Goal: Find specific page/section: Find specific page/section

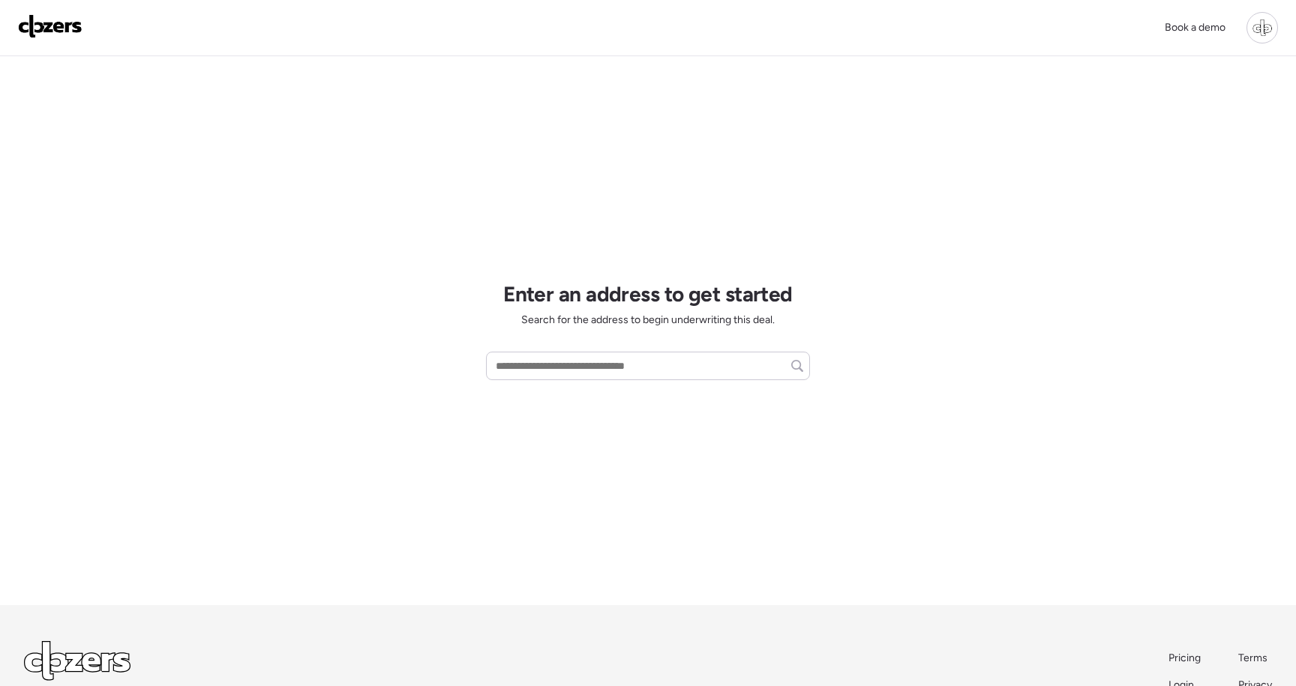
click at [1272, 36] on div at bounding box center [1261, 27] width 31 height 31
click at [1110, 229] on link "[DEMOGRAPHIC_DATA] mode" at bounding box center [1157, 236] width 240 height 39
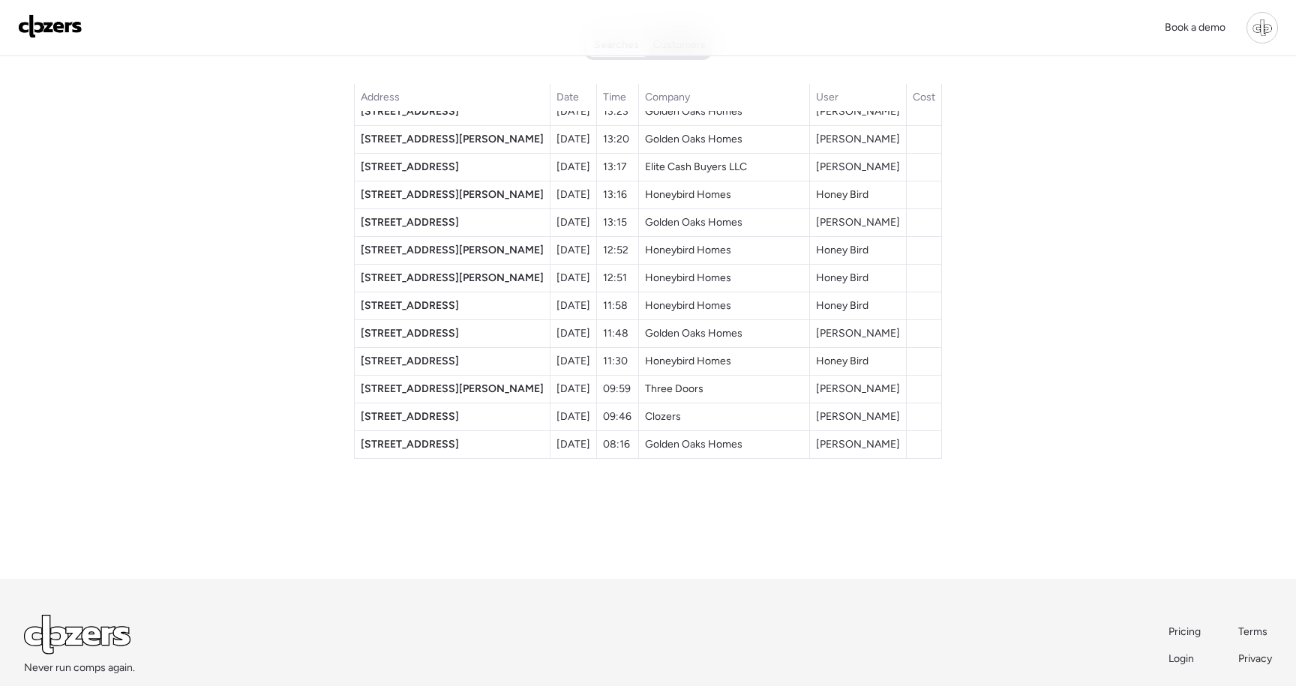
scroll to position [28, 0]
click at [459, 166] on span "4406 W Harbor View Ave" at bounding box center [410, 164] width 98 height 13
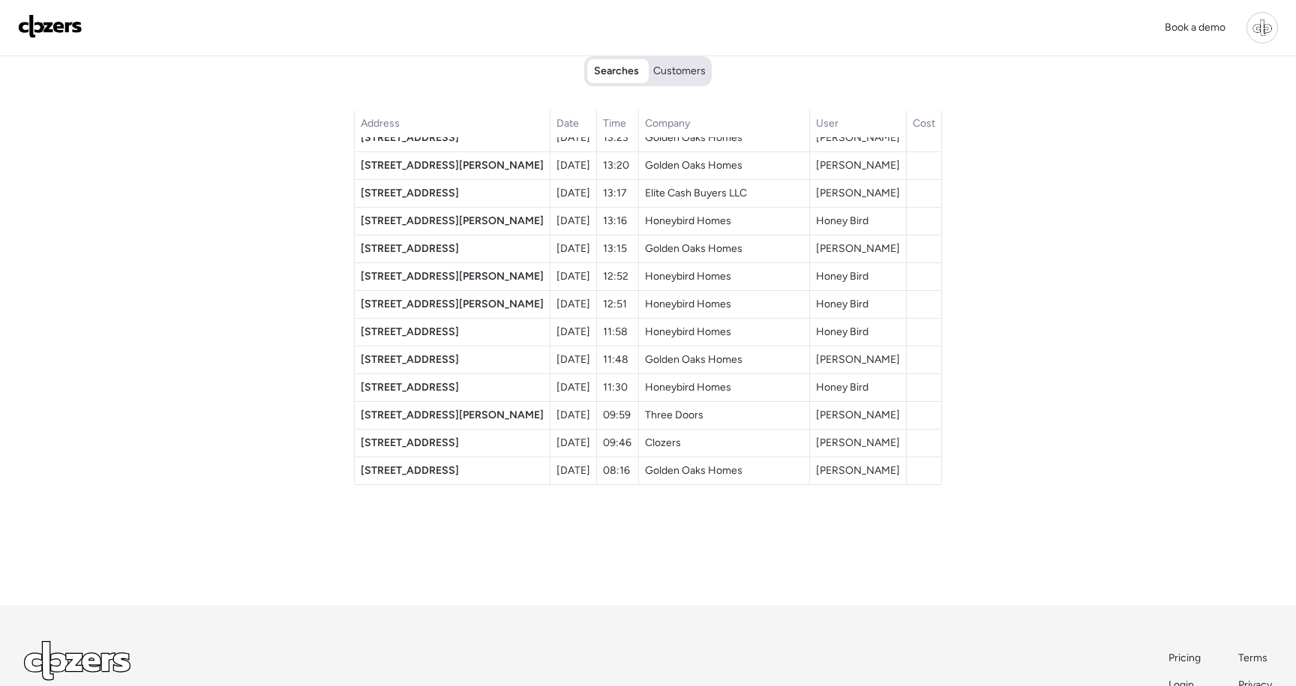
click at [681, 77] on span "Customers" at bounding box center [679, 71] width 52 height 15
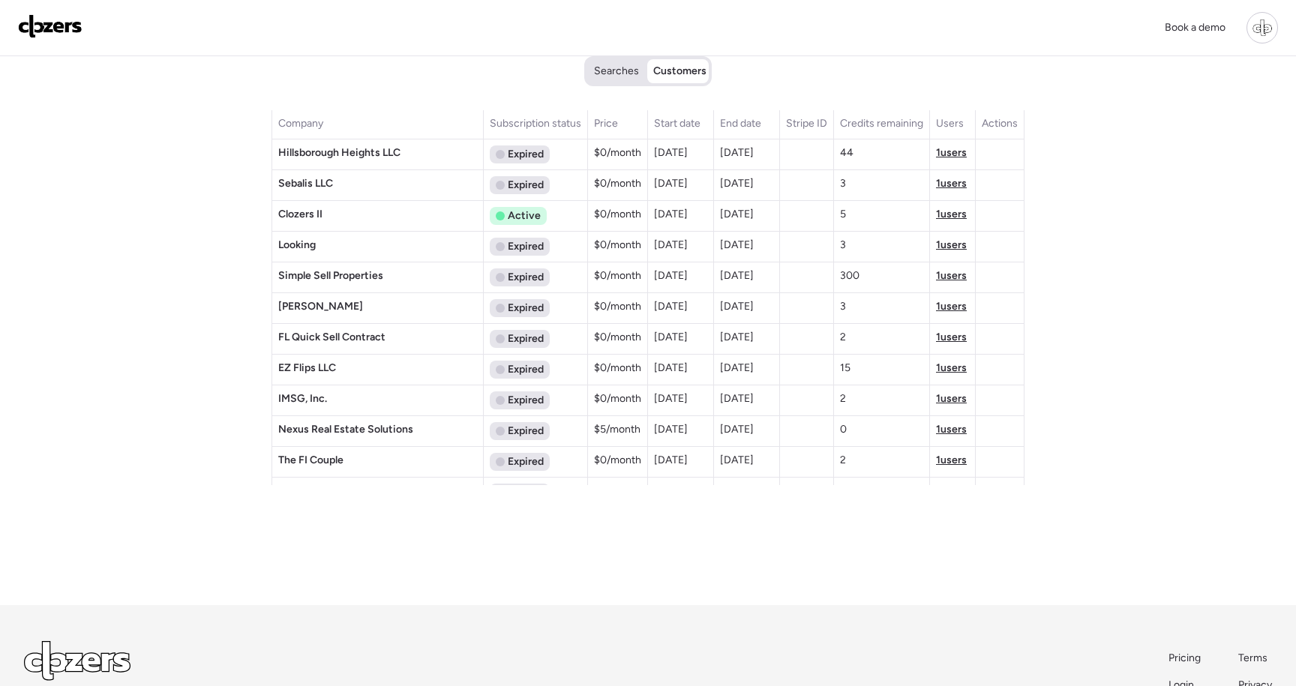
scroll to position [310, 0]
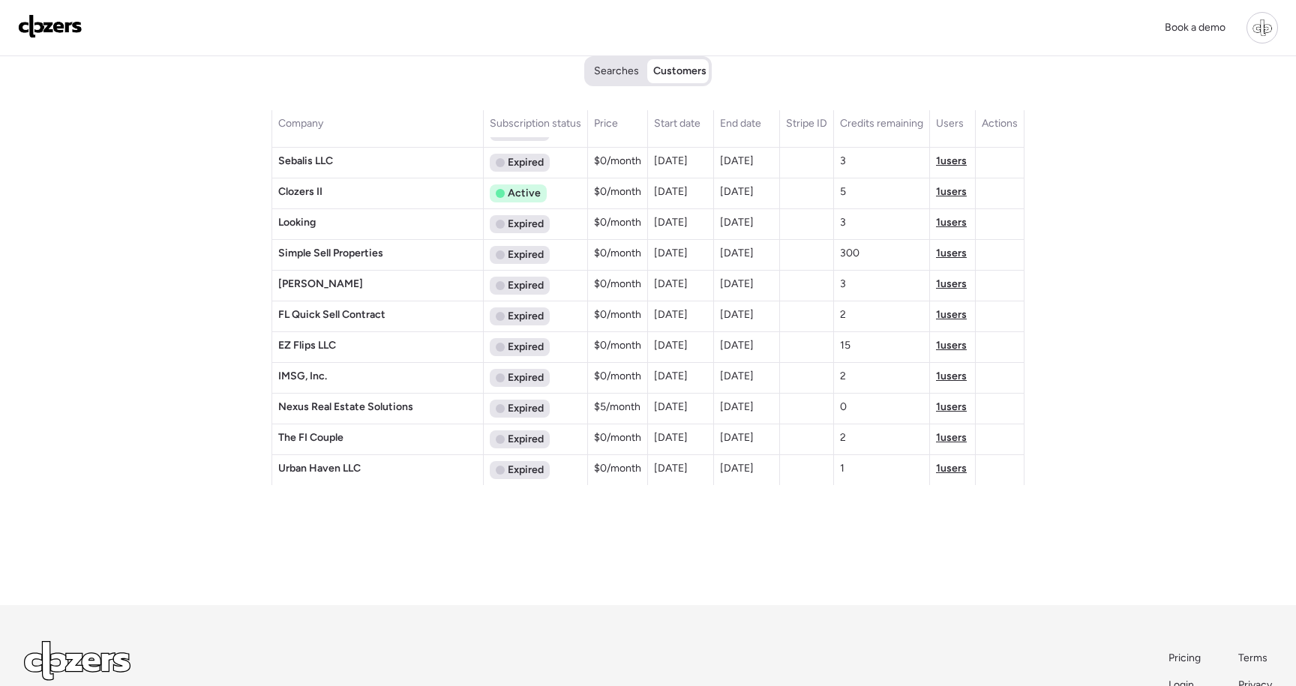
click at [614, 66] on span "Searches" at bounding box center [616, 71] width 45 height 15
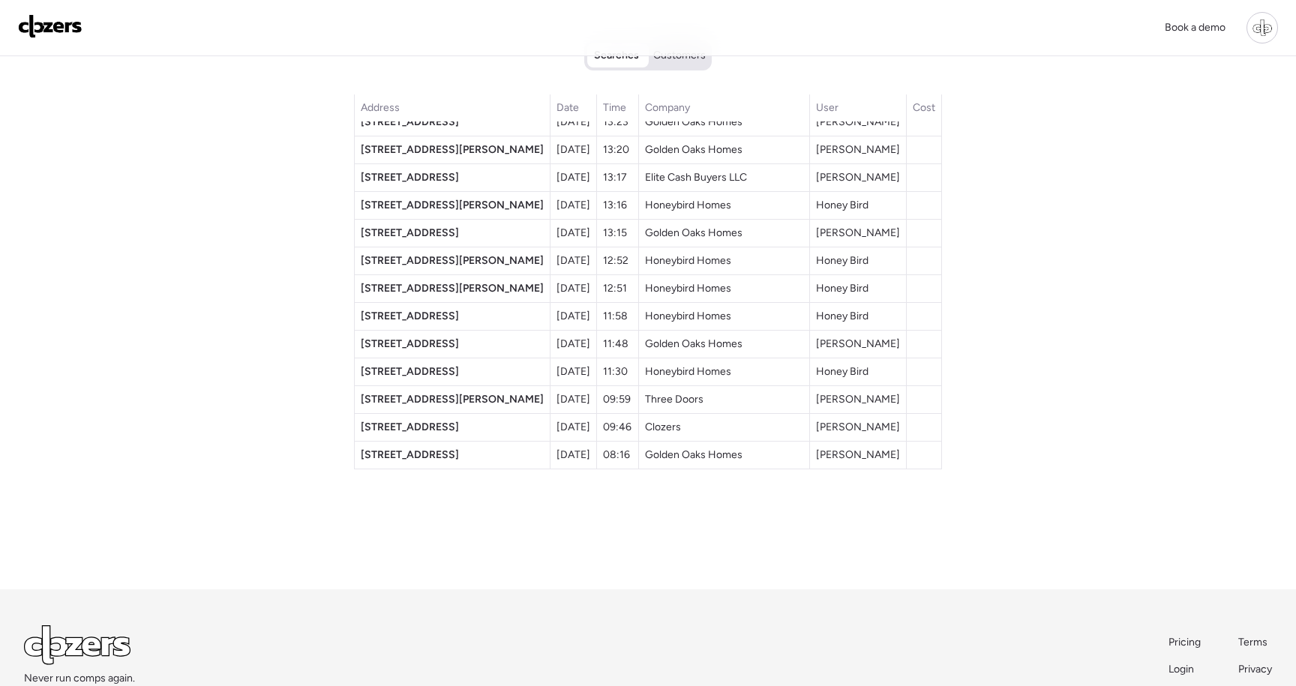
scroll to position [28, 0]
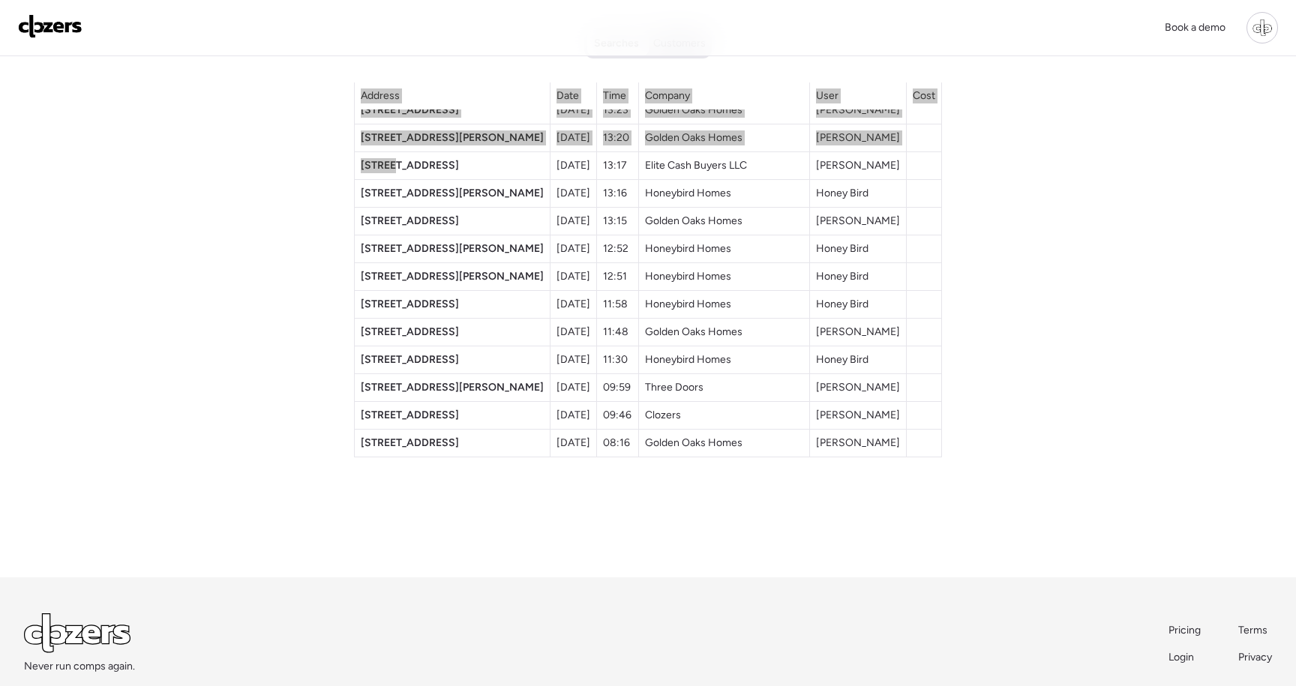
drag, startPoint x: 420, startPoint y: 162, endPoint x: 357, endPoint y: 149, distance: 64.3
click at [357, 149] on div "Searches Customers Address Date Time Company User Cost 1210 Iron Warrior Ln Aug…" at bounding box center [648, 302] width 1050 height 549
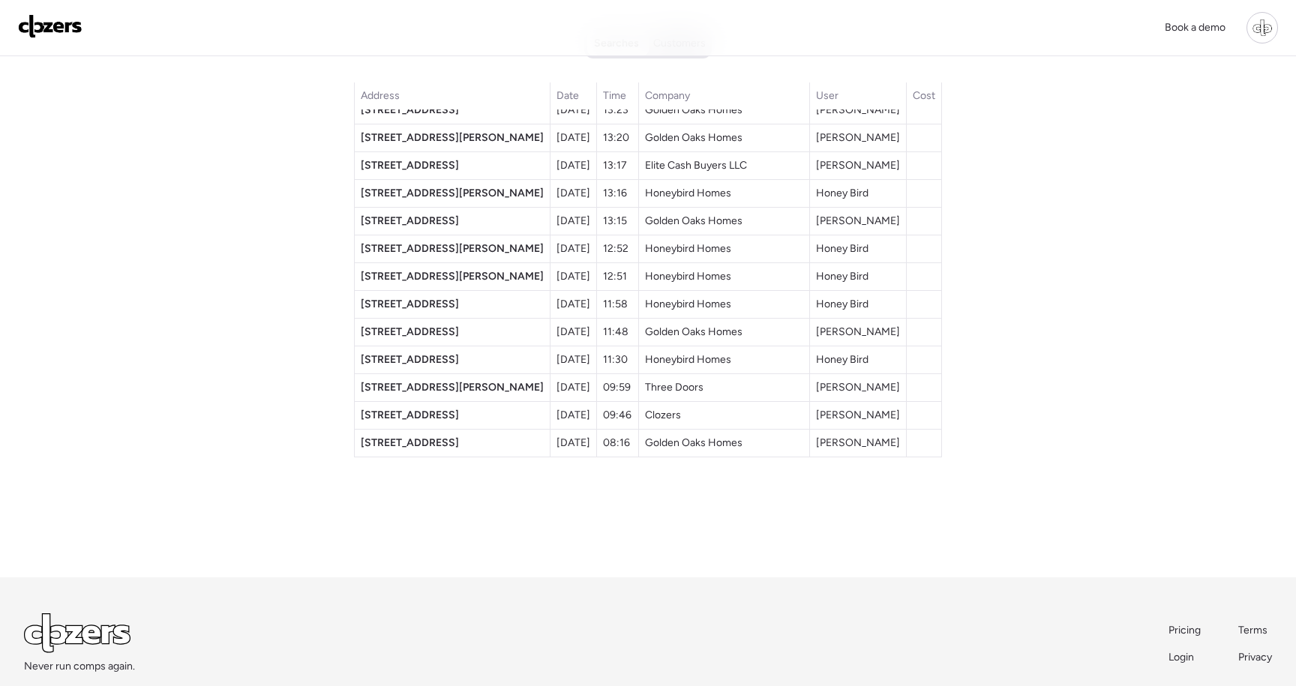
click at [338, 137] on div "Searches Customers Address Date Time Company User Cost 1210 Iron Warrior Ln Aug…" at bounding box center [648, 302] width 1050 height 549
copy span "4406 W Harbor View Ave"
drag, startPoint x: 379, startPoint y: 163, endPoint x: 508, endPoint y: 166, distance: 129.0
click at [508, 166] on td "4406 W Harbor View Ave" at bounding box center [453, 166] width 196 height 28
